Goal: Task Accomplishment & Management: Use online tool/utility

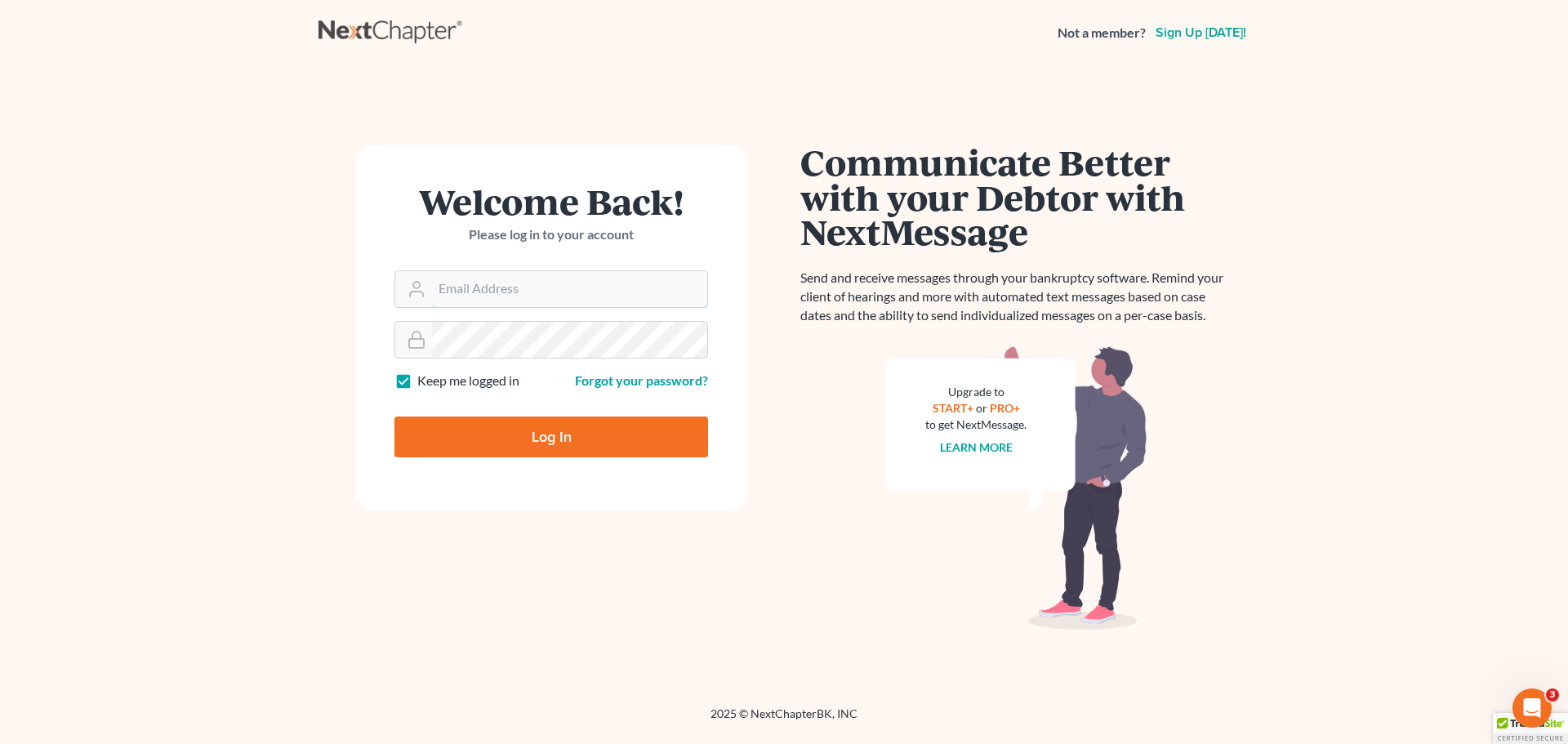
type input "[EMAIL_ADDRESS][DOMAIN_NAME]"
click at [516, 437] on input "Log In" at bounding box center [551, 437] width 314 height 41
type input "Thinking..."
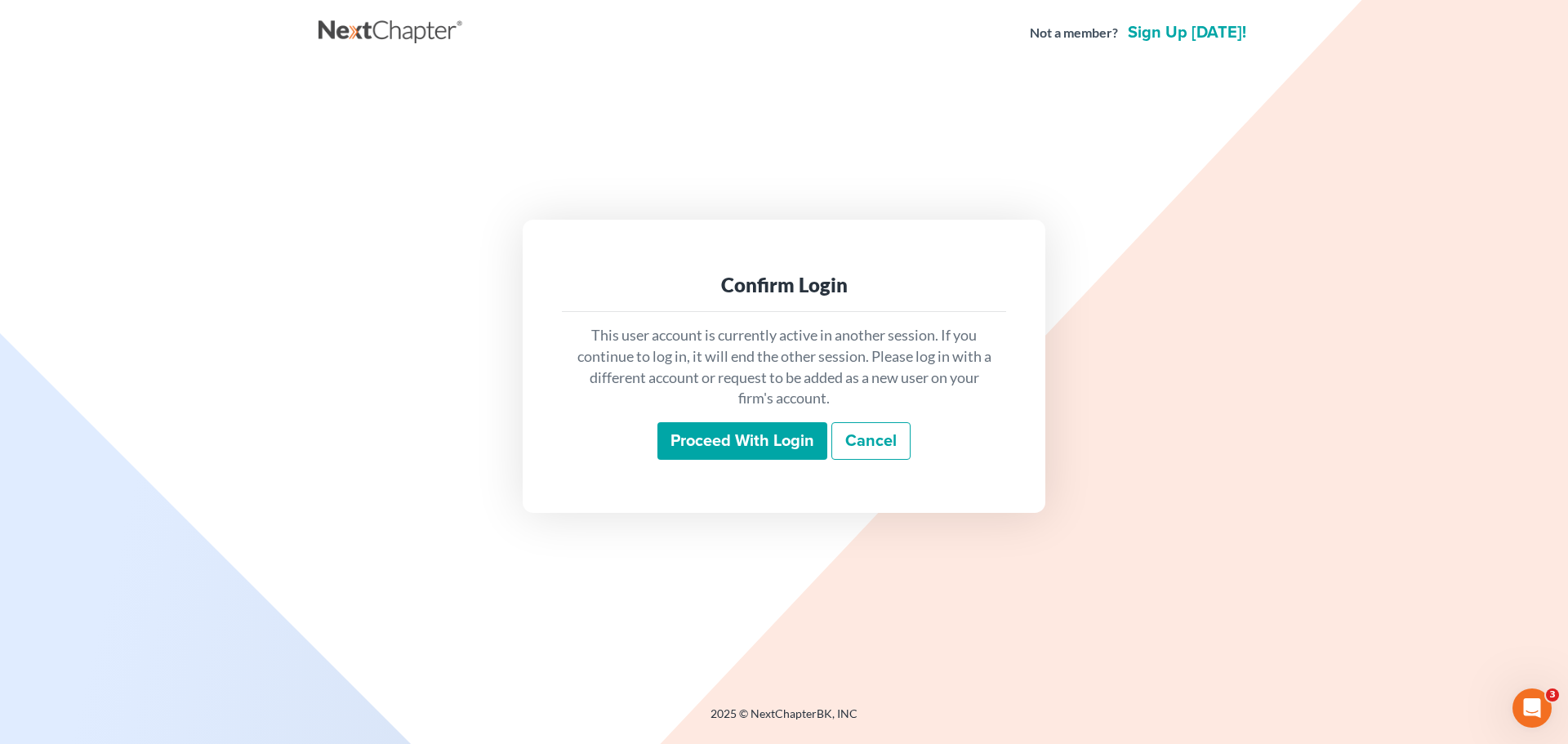
click at [736, 430] on input "Proceed with login" at bounding box center [742, 442] width 170 height 38
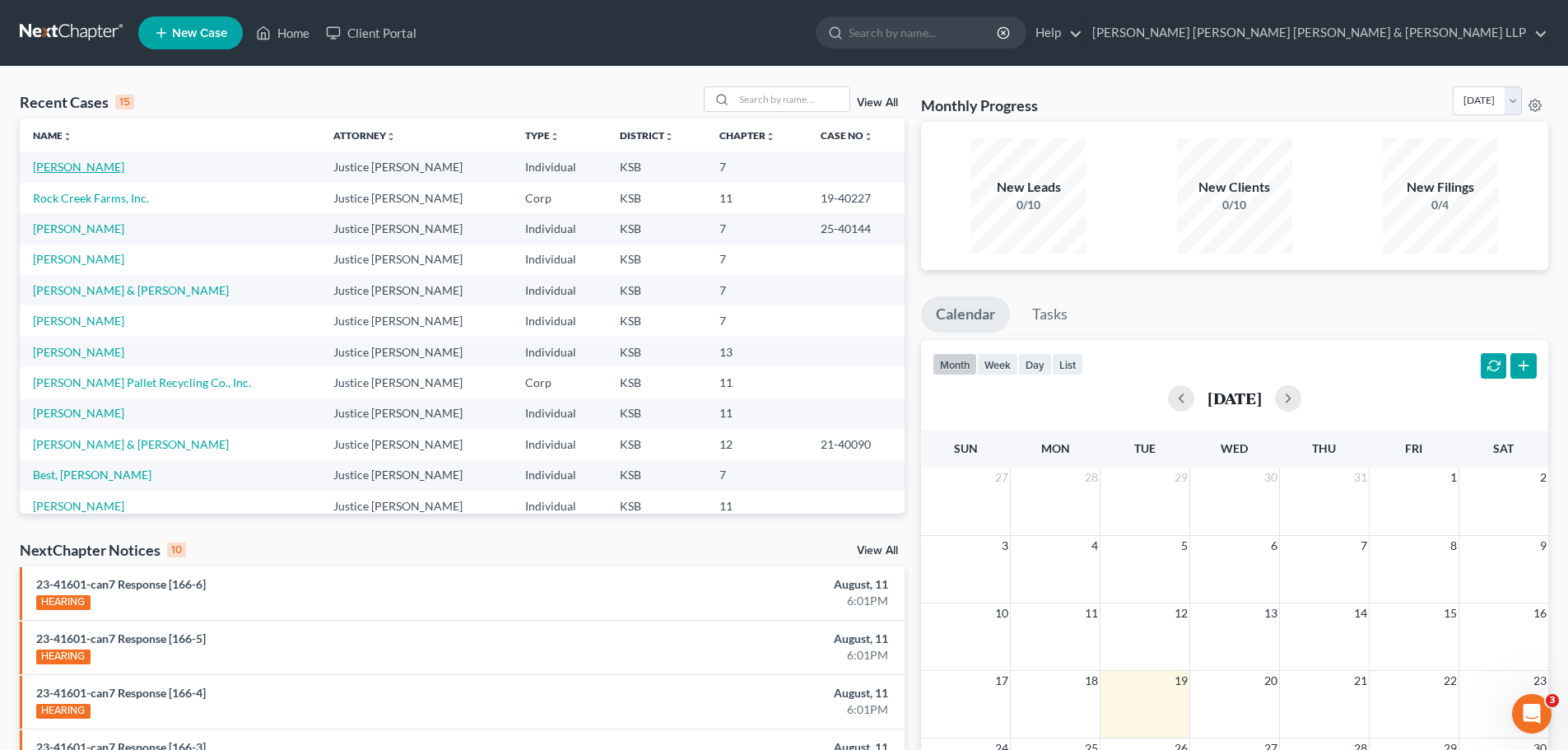
click at [90, 171] on link "Carson, Jeffrey" at bounding box center [79, 166] width 92 height 14
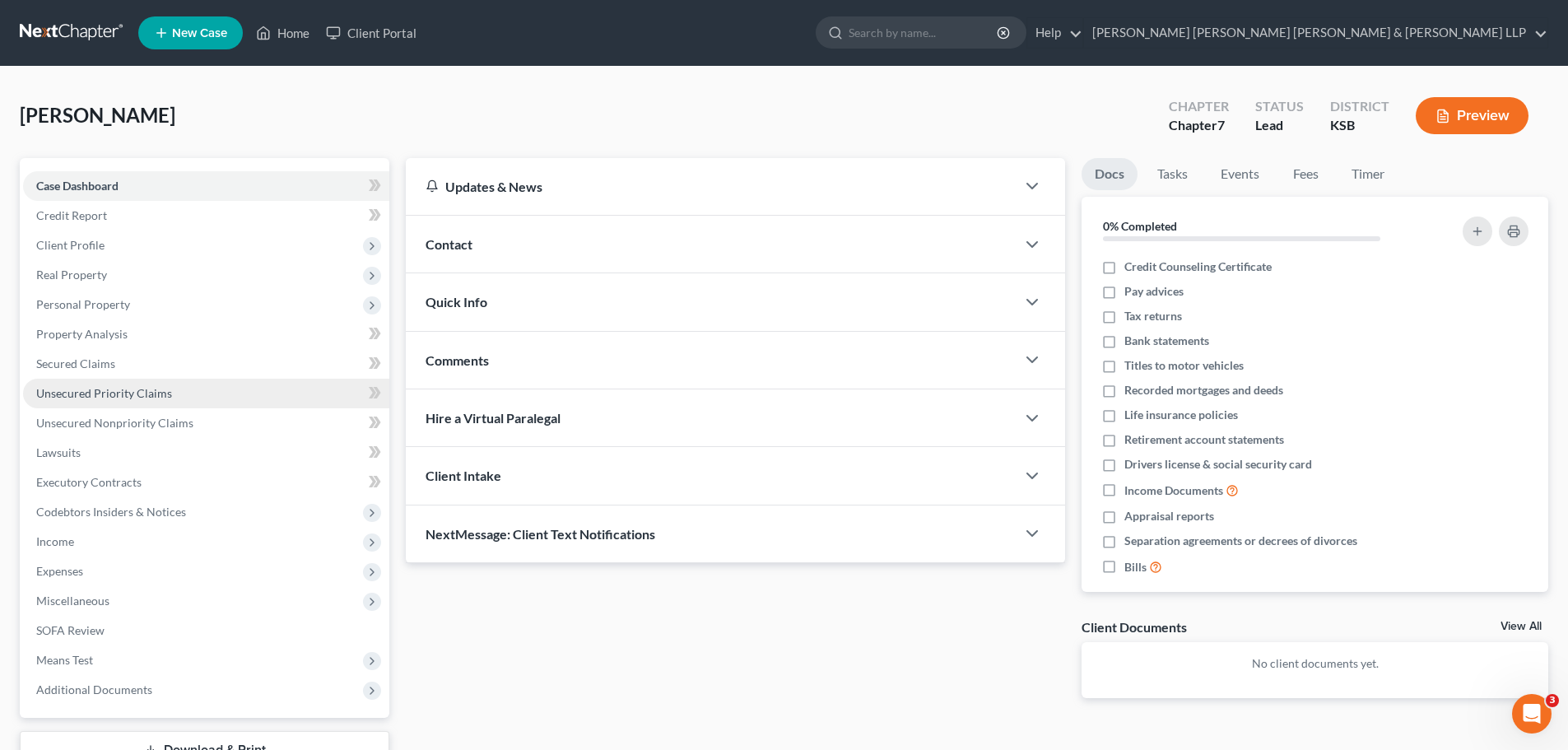
click at [77, 397] on span "Unsecured Priority Claims" at bounding box center [104, 393] width 136 height 14
